Goal: Complete application form

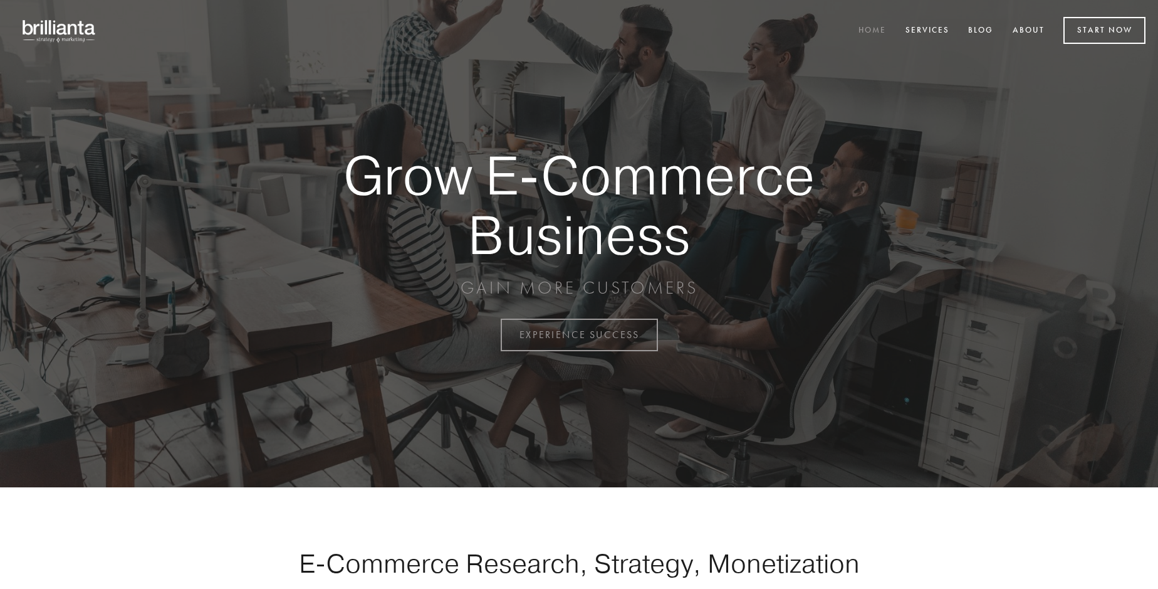
scroll to position [3286, 0]
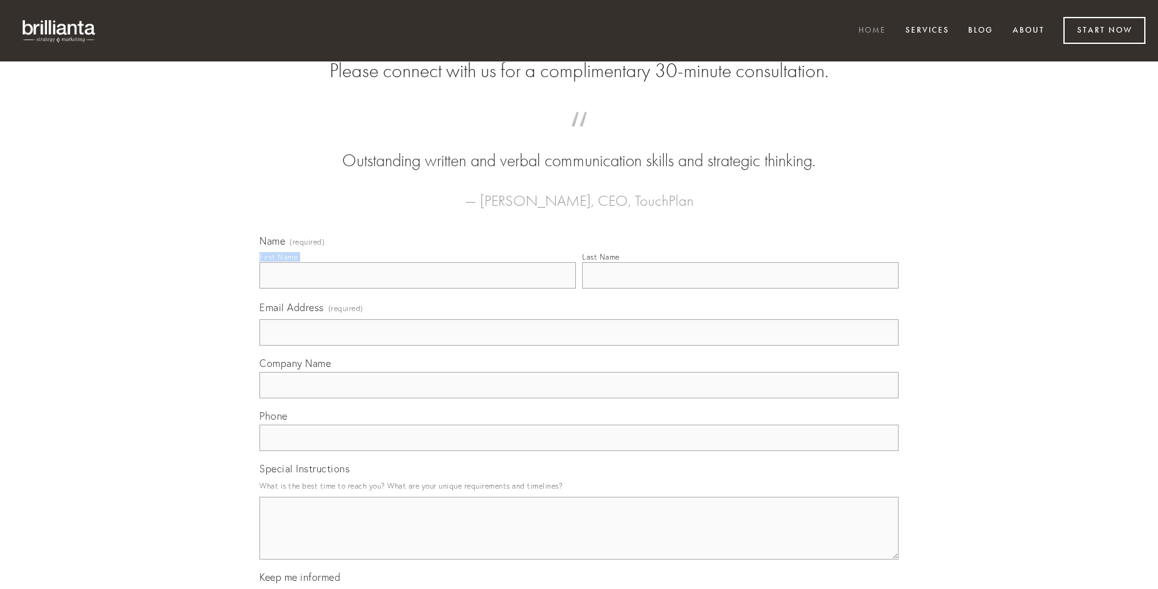
type input "[PERSON_NAME]"
click at [740, 288] on input "Last Name" at bounding box center [740, 275] width 317 height 26
type input "[PERSON_NAME]"
click at [579, 345] on input "Email Address (required)" at bounding box center [578, 332] width 639 height 26
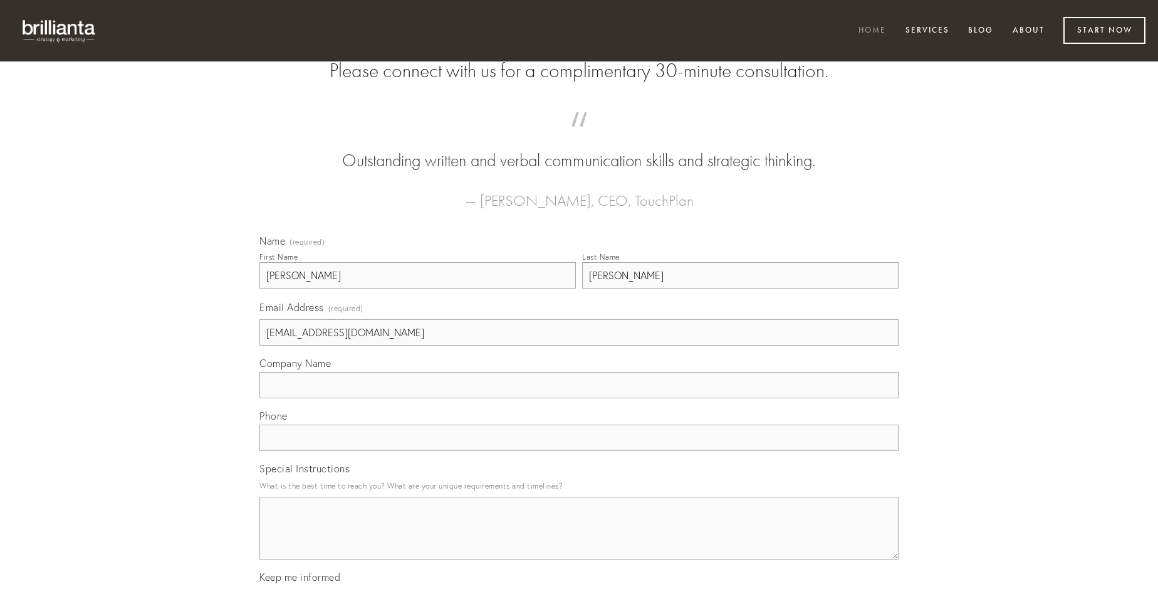
type input "[EMAIL_ADDRESS][DOMAIN_NAME]"
click at [579, 398] on input "Company Name" at bounding box center [578, 385] width 639 height 26
type input "sequi"
click at [579, 451] on input "text" at bounding box center [578, 437] width 639 height 26
click at [579, 539] on textarea "Special Instructions" at bounding box center [578, 527] width 639 height 63
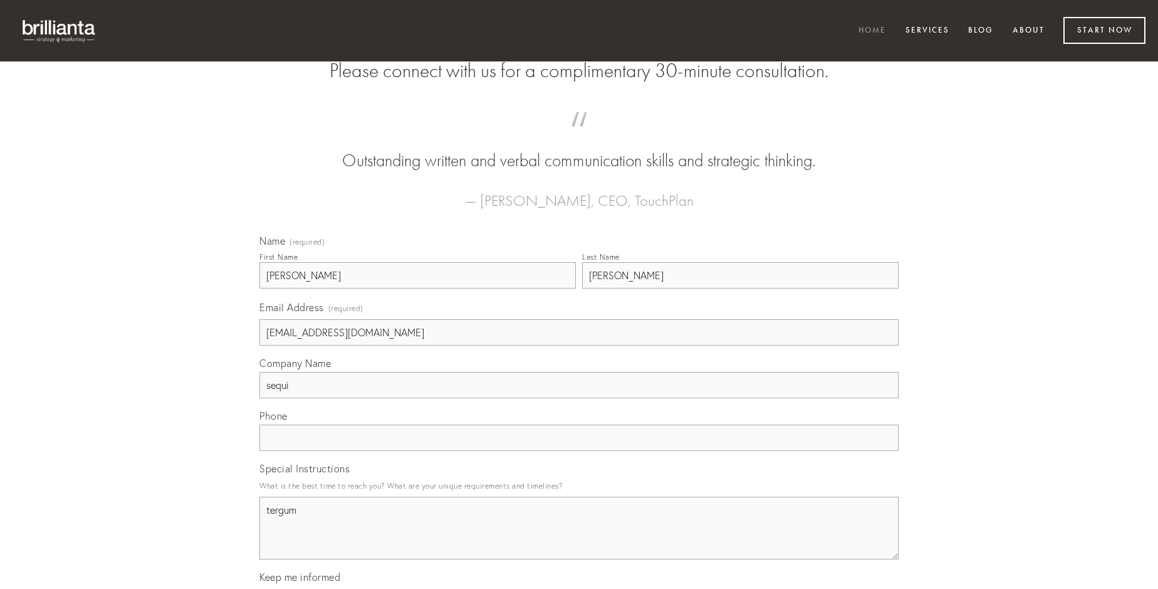
type textarea "tergum"
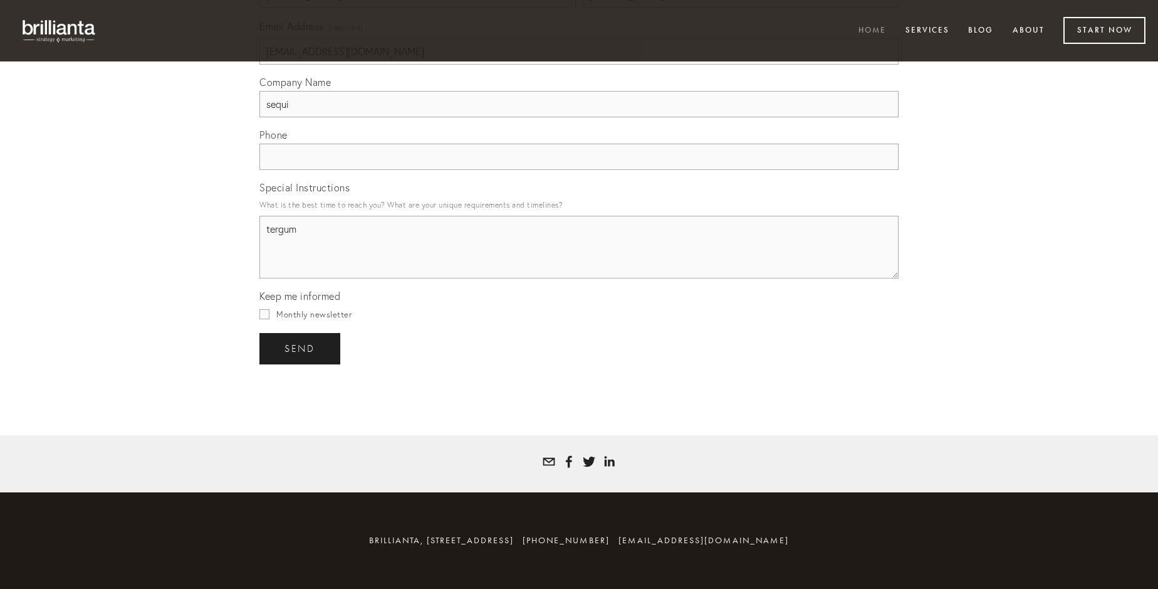
click at [301, 348] on span "send" at bounding box center [300, 348] width 31 height 11
